Goal: Find contact information: Find contact information

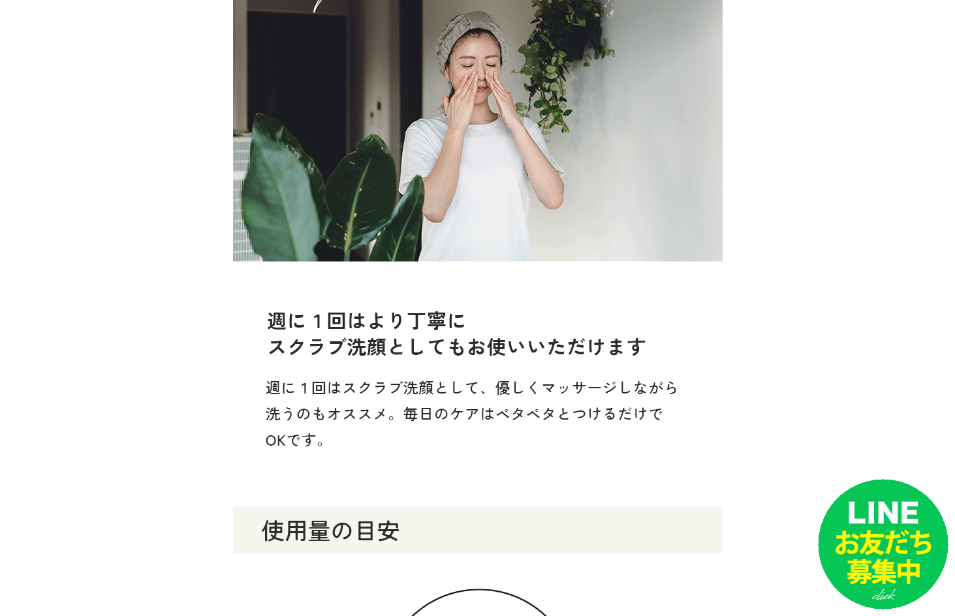
scroll to position [13883, 0]
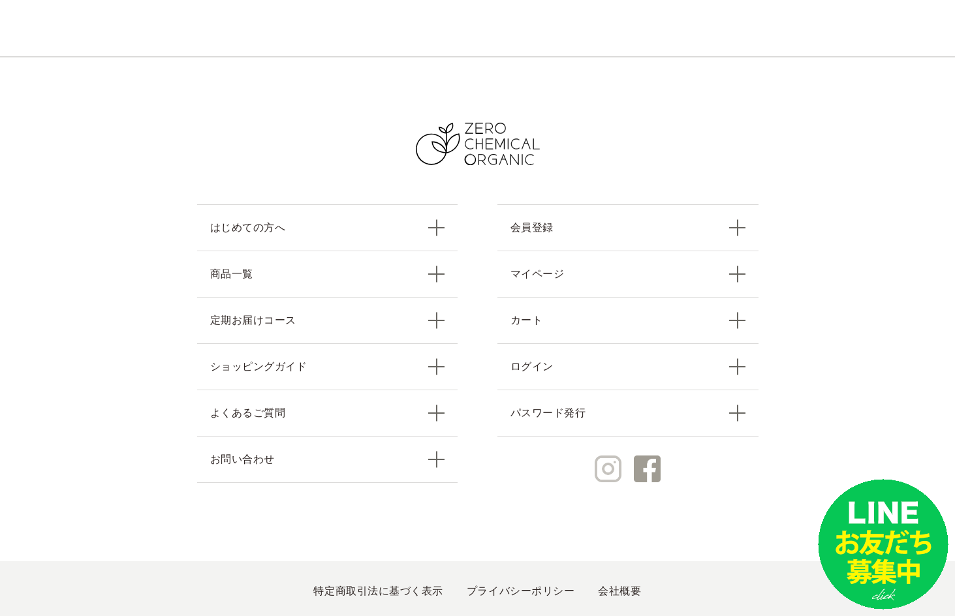
click at [599, 456] on img at bounding box center [608, 469] width 27 height 27
click at [407, 585] on link "特定商取引法に基づく表示" at bounding box center [377, 590] width 129 height 11
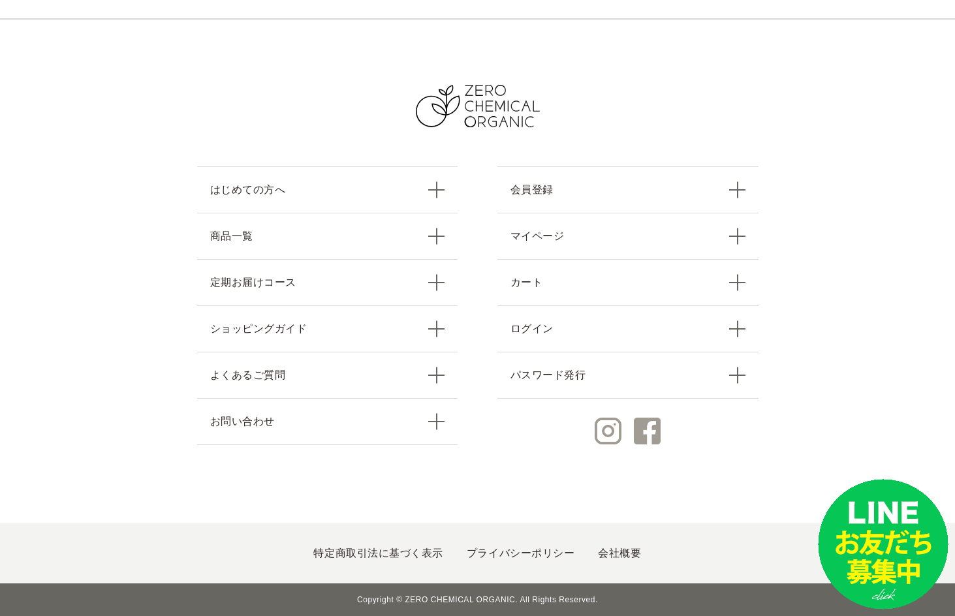
scroll to position [918, 0]
click at [603, 550] on link "会社概要" at bounding box center [619, 552] width 43 height 11
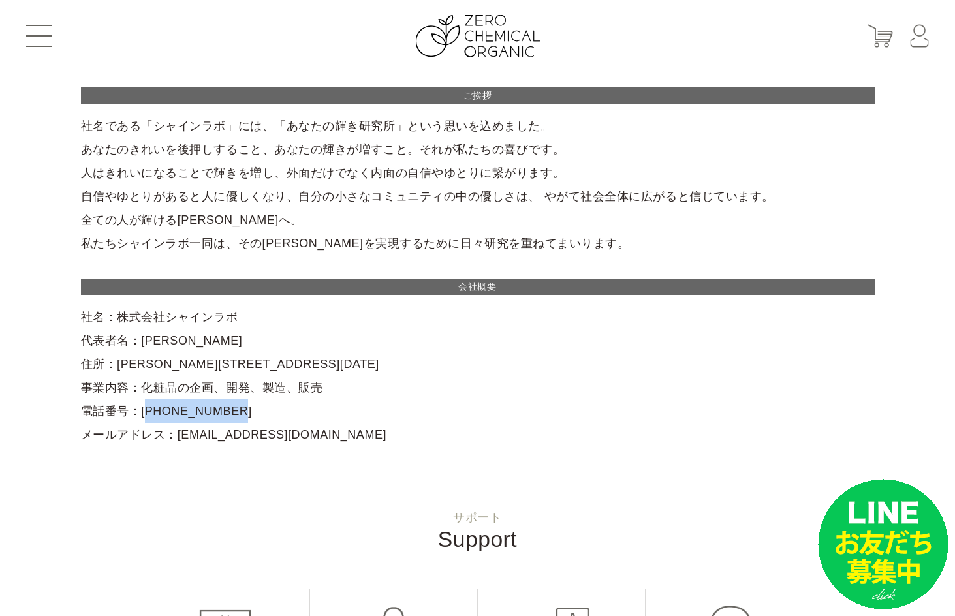
copy div "03-5678-9870"
drag, startPoint x: 222, startPoint y: 409, endPoint x: 132, endPoint y: 409, distance: 89.4
click at [132, 409] on div "ご挨拶 社名である「シャインラボ」には、「あなたの輝き研究所」という思いを込めました。 あなたのきれいを後押しすること、あなたの輝きが増すこと。それが私たちの…" at bounding box center [478, 266] width 794 height 359
